Goal: Information Seeking & Learning: Learn about a topic

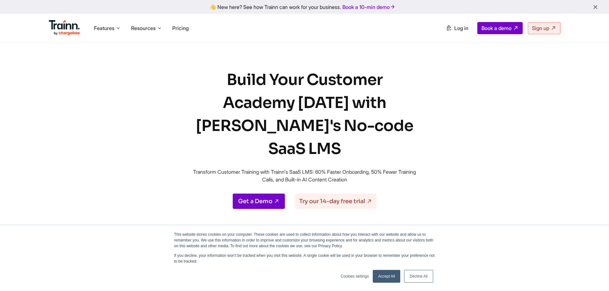
click at [421, 278] on link "Decline All" at bounding box center [418, 276] width 29 height 13
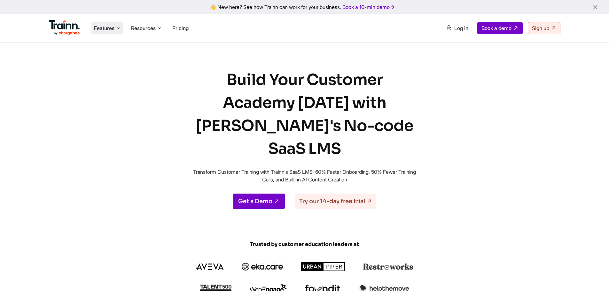
click at [111, 27] on span "Features" at bounding box center [104, 28] width 20 height 7
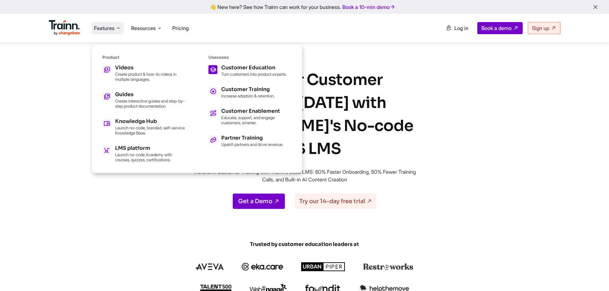
click at [256, 68] on div "Customer Education" at bounding box center [253, 67] width 65 height 5
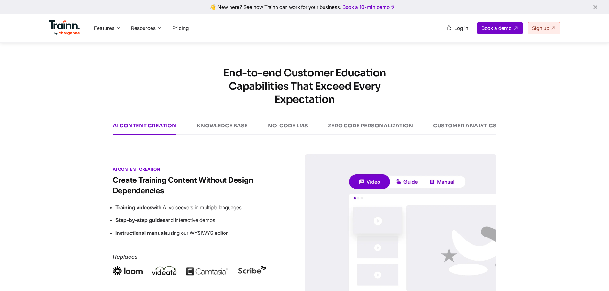
scroll to position [863, 0]
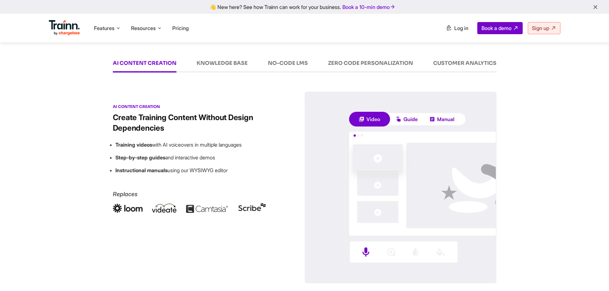
click at [219, 65] on div "KNOWLEDGE BASE" at bounding box center [221, 66] width 51 height 12
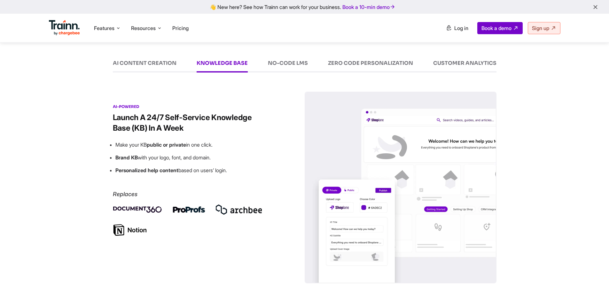
click at [265, 68] on div "AI CONTENT CREATION KNOWLEDGE BASE NO-CODE LMS ZERO CODE PERSONALIZATION CUSTOM…" at bounding box center [304, 65] width 383 height 13
click at [291, 65] on div "NO-CODE LMS" at bounding box center [288, 66] width 40 height 12
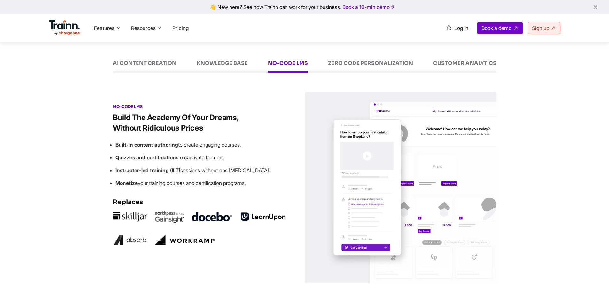
click at [229, 64] on div "KNOWLEDGE BASE" at bounding box center [221, 66] width 51 height 12
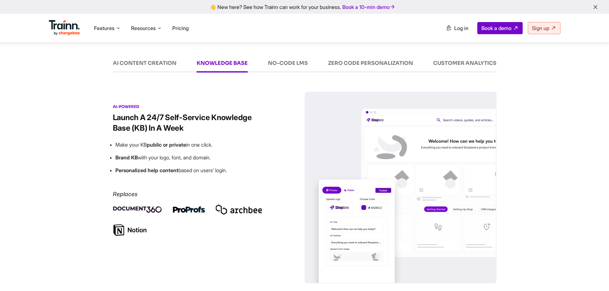
click at [161, 58] on div "End-to-end Customer Education Capabilities That Exceed Every Expectation AI CON…" at bounding box center [304, 144] width 460 height 281
click at [157, 63] on div "AI CONTENT CREATION" at bounding box center [145, 66] width 64 height 12
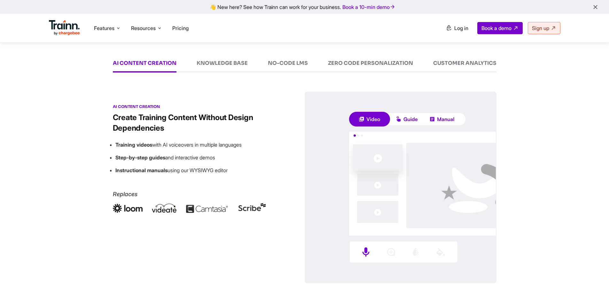
click at [374, 65] on div "ZERO CODE PERSONALIZATION" at bounding box center [370, 66] width 85 height 12
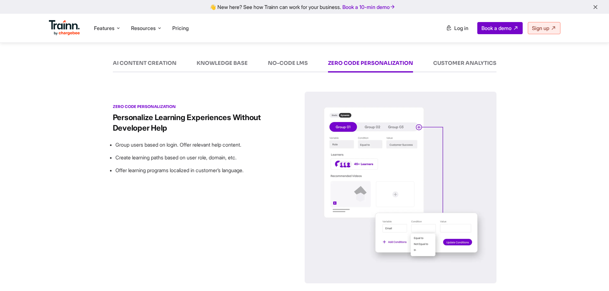
click at [448, 61] on div "CUSTOMER ANALYTICS" at bounding box center [464, 66] width 63 height 12
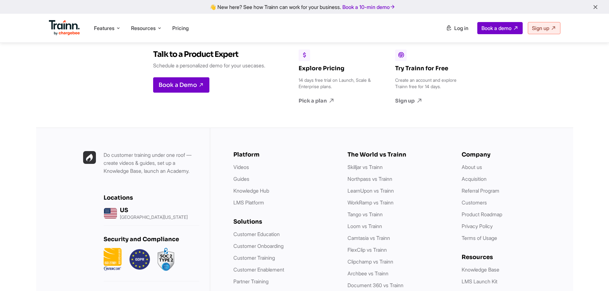
scroll to position [1533, 0]
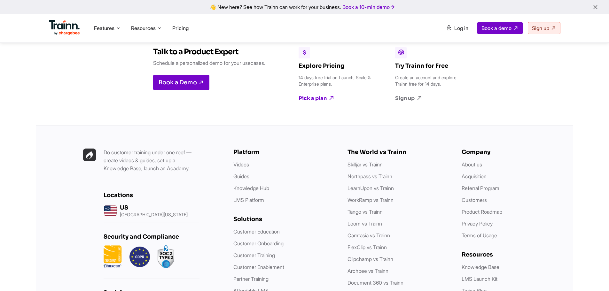
click at [314, 98] on link "Pick a plan" at bounding box center [334, 98] width 73 height 7
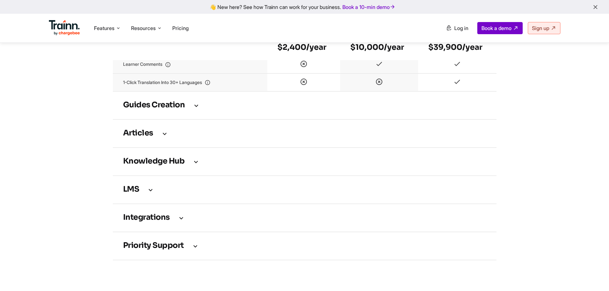
scroll to position [863, 0]
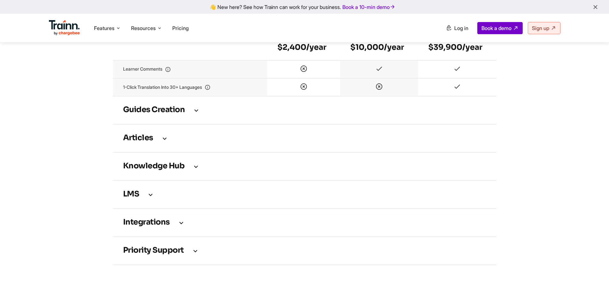
click at [144, 112] on h3 "Guides creation" at bounding box center [304, 110] width 363 height 7
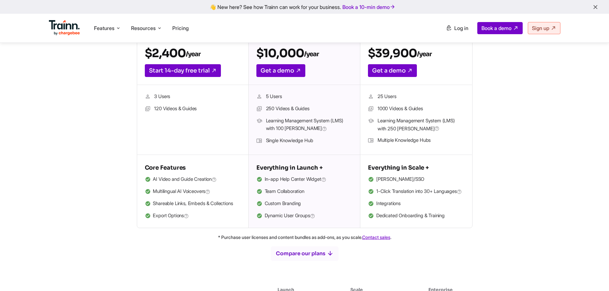
scroll to position [128, 0]
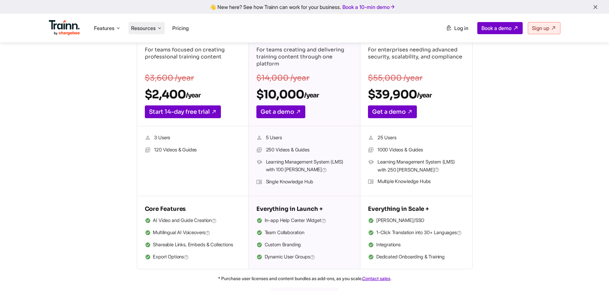
click at [146, 25] on span "Resources" at bounding box center [143, 28] width 25 height 7
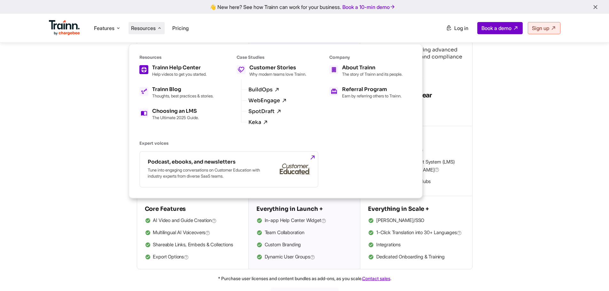
click at [175, 69] on div "Trainn Help Center" at bounding box center [179, 67] width 54 height 5
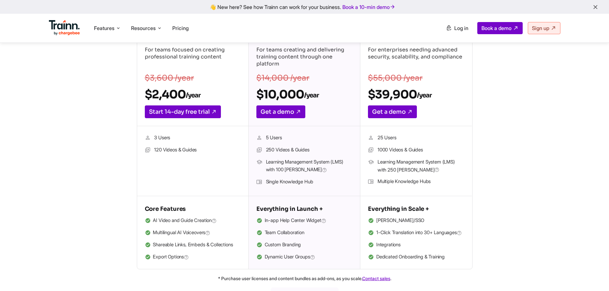
scroll to position [0, 0]
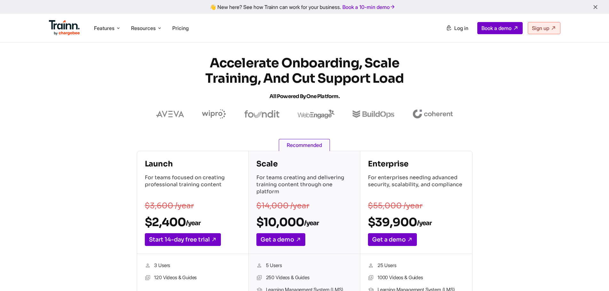
click at [68, 28] on img at bounding box center [64, 27] width 31 height 15
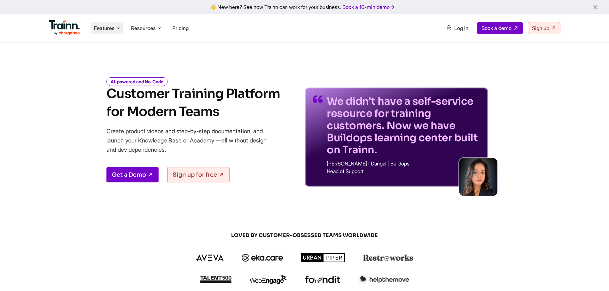
click at [113, 27] on span "Features" at bounding box center [104, 28] width 20 height 7
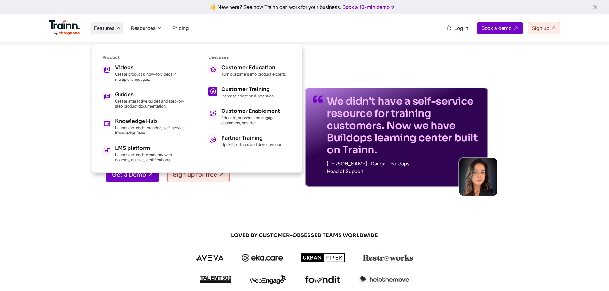
click at [238, 98] on p "Increase adoption & retention." at bounding box center [247, 95] width 53 height 5
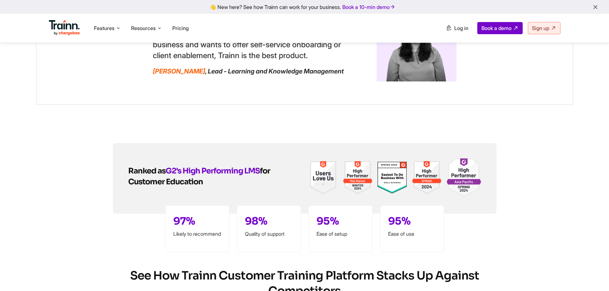
scroll to position [1597, 0]
